Goal: Communication & Community: Answer question/provide support

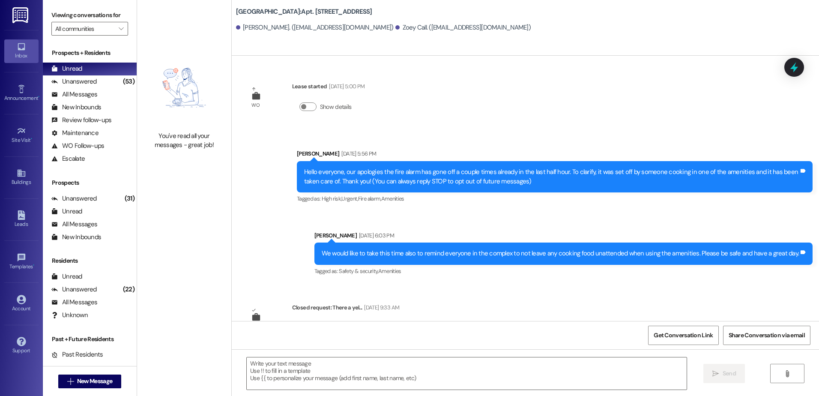
click at [104, 83] on div "Unanswered (53)" at bounding box center [90, 81] width 94 height 13
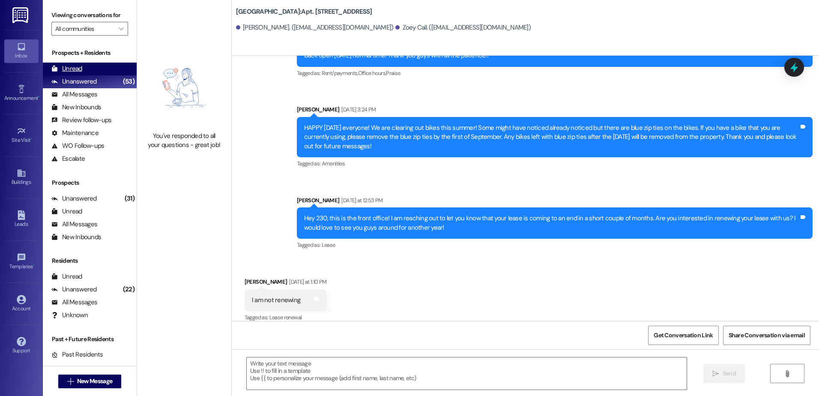
click at [100, 72] on div "Unread (0)" at bounding box center [90, 69] width 94 height 13
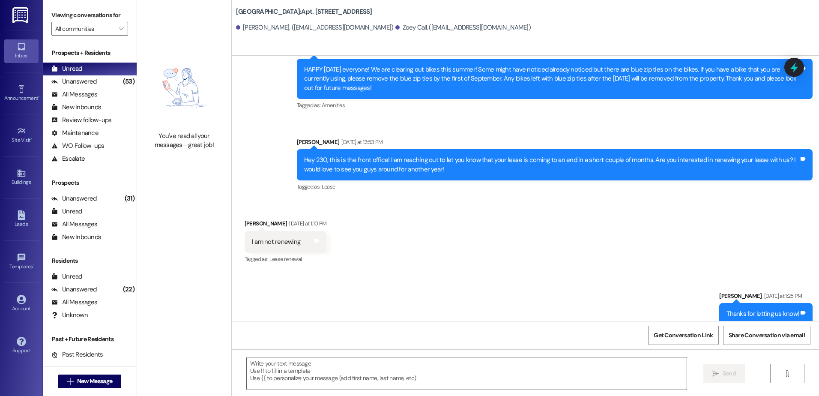
scroll to position [819, 0]
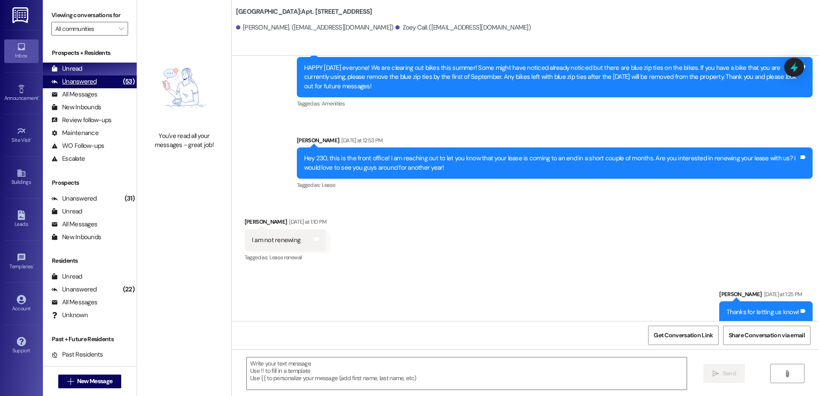
click at [121, 78] on div "(53)" at bounding box center [129, 81] width 16 height 13
click at [107, 73] on div "Unread (0)" at bounding box center [90, 69] width 94 height 13
